Goal: Information Seeking & Learning: Learn about a topic

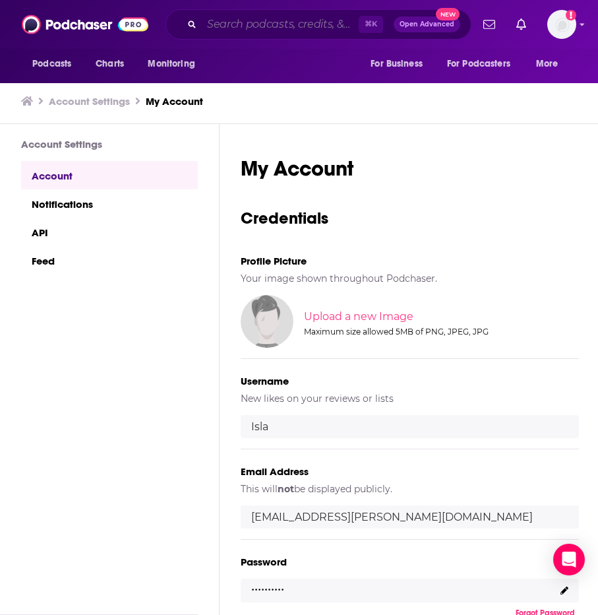
click at [265, 16] on input "Search podcasts, credits, & more..." at bounding box center [280, 24] width 157 height 21
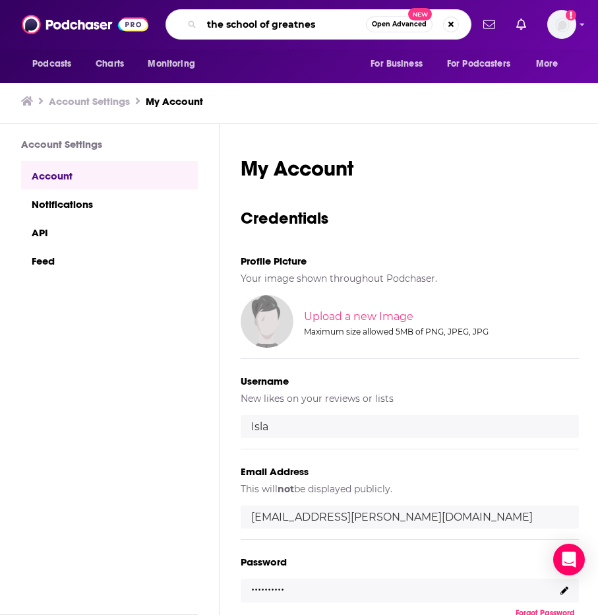
type input "the school of greatness"
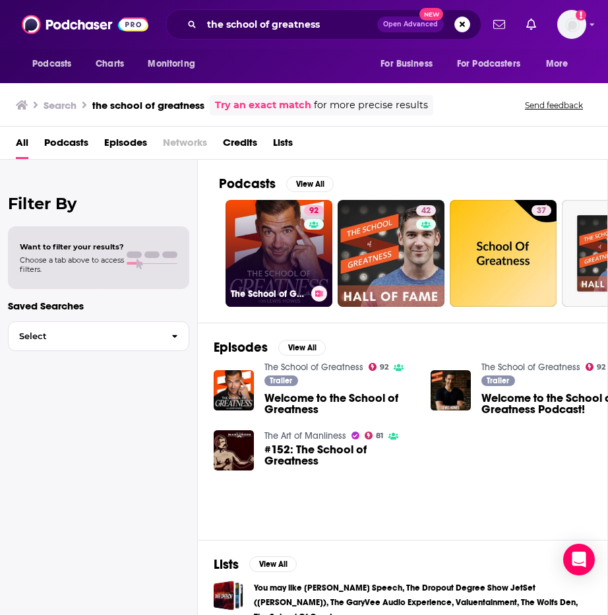
click at [270, 261] on link "92 The School of Greatness" at bounding box center [279, 253] width 107 height 107
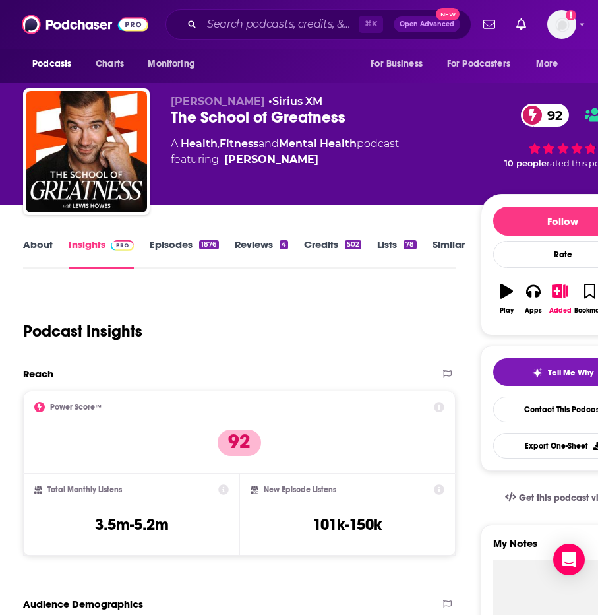
click at [32, 246] on link "About" at bounding box center [38, 253] width 30 height 30
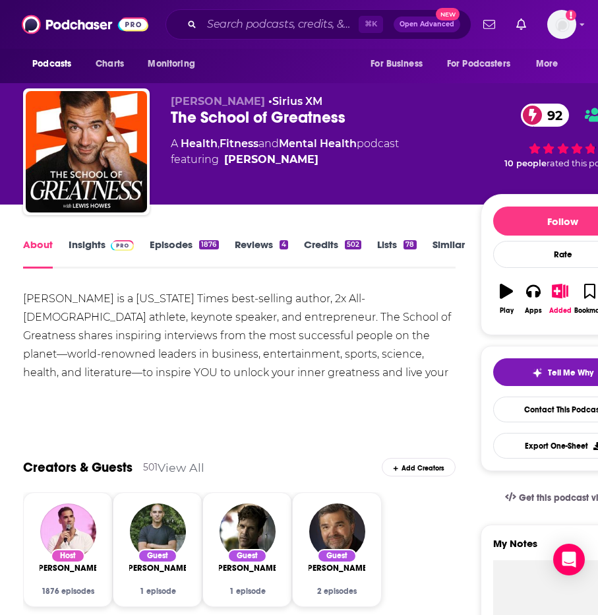
click at [88, 250] on link "Insights" at bounding box center [101, 253] width 65 height 30
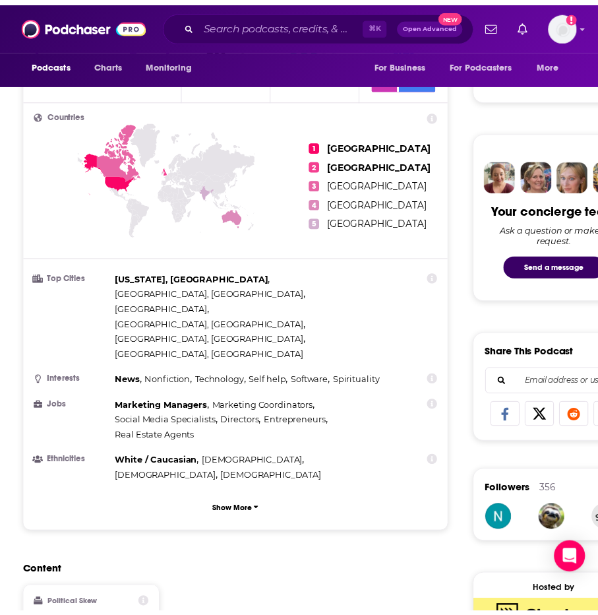
scroll to position [421, 0]
